Goal: Task Accomplishment & Management: Manage account settings

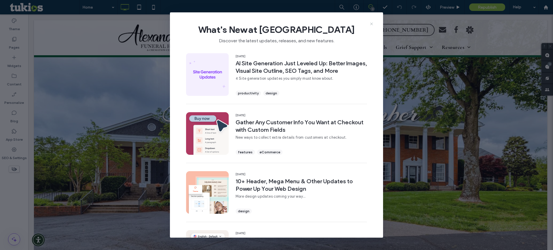
click at [370, 24] on icon at bounding box center [371, 24] width 5 height 5
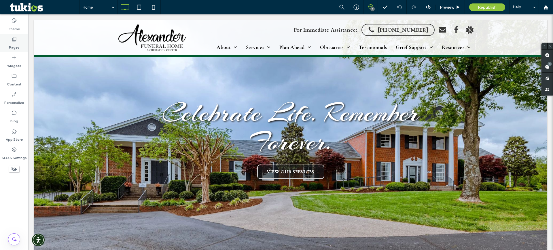
click at [9, 45] on label "Pages" at bounding box center [14, 46] width 11 height 8
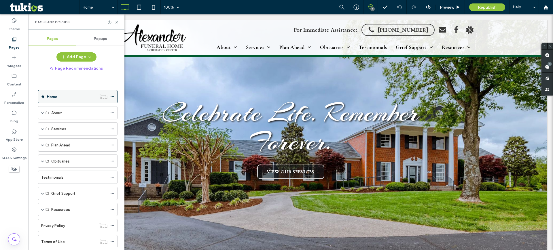
click at [113, 97] on icon at bounding box center [112, 97] width 4 height 4
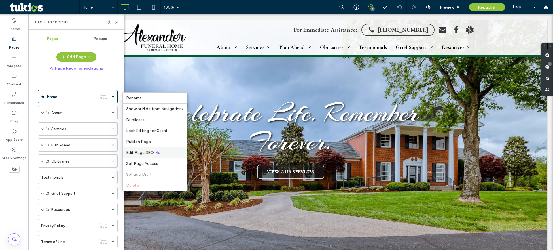
click at [143, 152] on span "Edit Page SEO" at bounding box center [140, 152] width 28 height 5
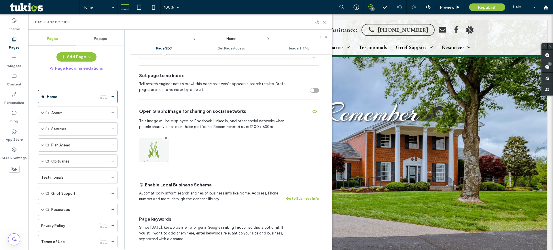
scroll to position [168, 0]
click at [151, 139] on img at bounding box center [153, 157] width 29 height 39
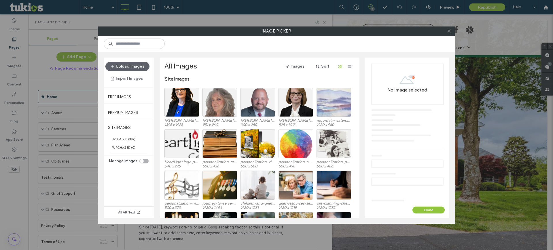
click at [447, 29] on icon at bounding box center [449, 31] width 4 height 4
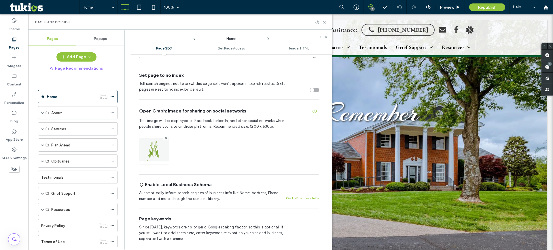
click at [157, 138] on img at bounding box center [153, 157] width 29 height 39
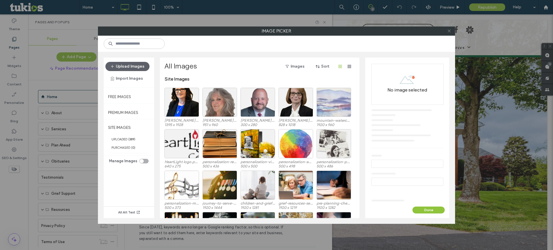
click at [449, 31] on icon at bounding box center [449, 31] width 4 height 4
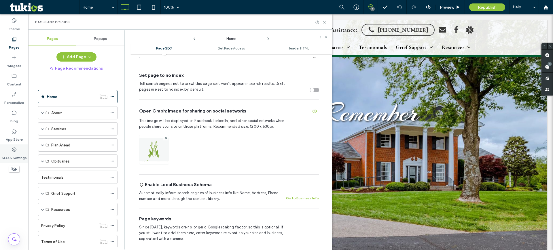
click at [19, 153] on label "SEO & Settings" at bounding box center [14, 157] width 25 height 8
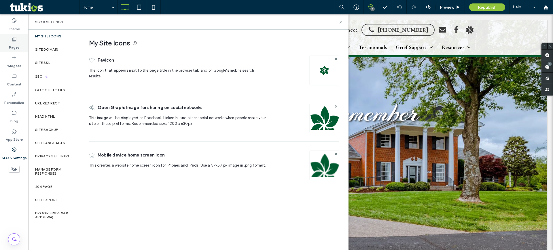
click at [15, 42] on label "Pages" at bounding box center [14, 46] width 11 height 8
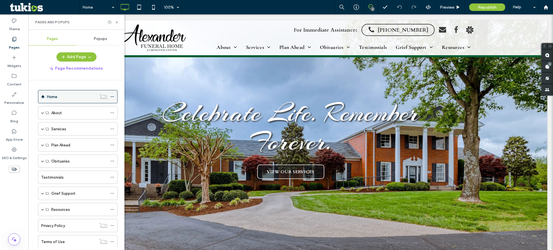
click at [113, 98] on icon at bounding box center [112, 97] width 4 height 4
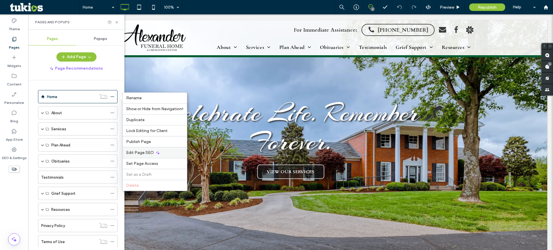
click at [149, 153] on span "Edit Page SEO" at bounding box center [140, 152] width 28 height 5
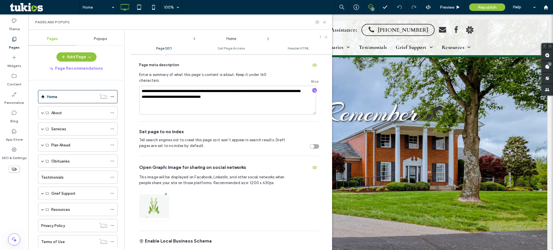
scroll to position [112, 0]
click at [167, 192] on div at bounding box center [165, 194] width 5 height 5
click at [165, 193] on icon at bounding box center [166, 194] width 2 height 2
click at [268, 36] on span at bounding box center [268, 37] width 5 height 7
click at [268, 39] on icon at bounding box center [268, 39] width 5 height 5
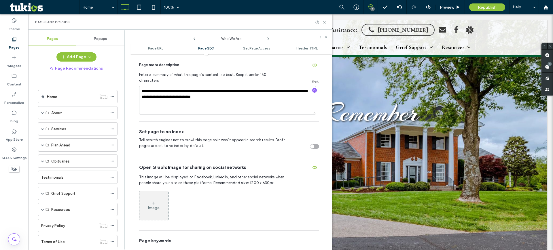
scroll to position [189, 0]
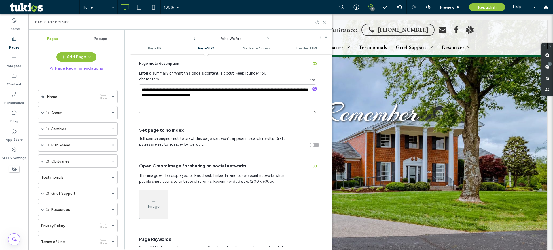
click at [269, 37] on icon at bounding box center [268, 39] width 5 height 5
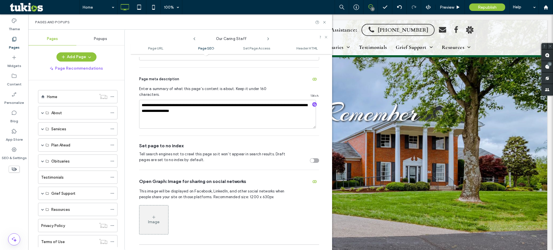
scroll to position [184, 0]
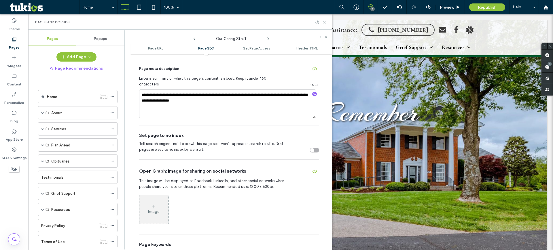
click at [326, 22] on icon at bounding box center [324, 22] width 4 height 4
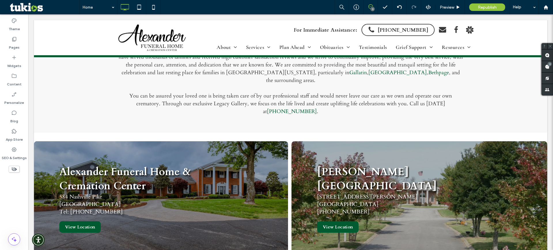
scroll to position [1155, 0]
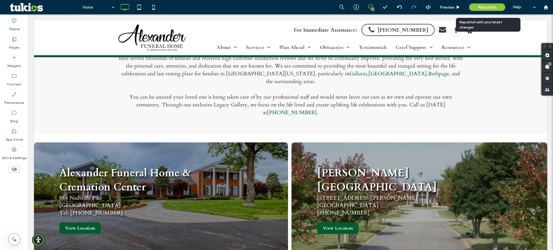
click at [491, 7] on span "Republish" at bounding box center [486, 7] width 19 height 5
